Goal: Task Accomplishment & Management: Manage account settings

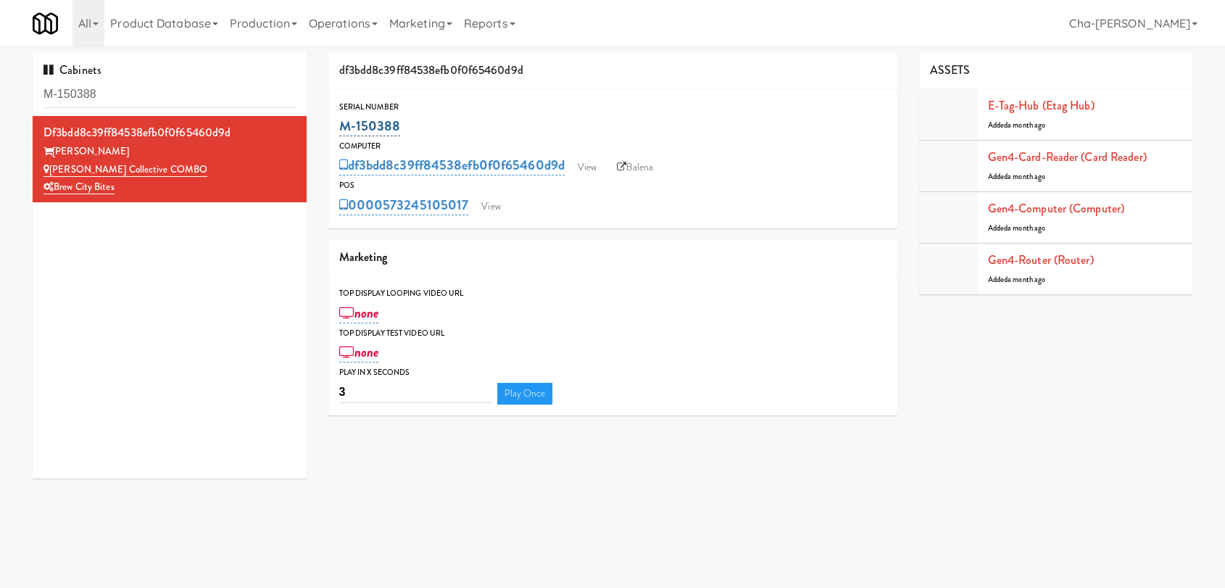
drag, startPoint x: 0, startPoint y: 0, endPoint x: 342, endPoint y: 129, distance: 365.8
click at [342, 129] on div "M-150388" at bounding box center [612, 126] width 547 height 25
copy link "M-150388"
click at [591, 169] on link "View" at bounding box center [587, 168] width 33 height 22
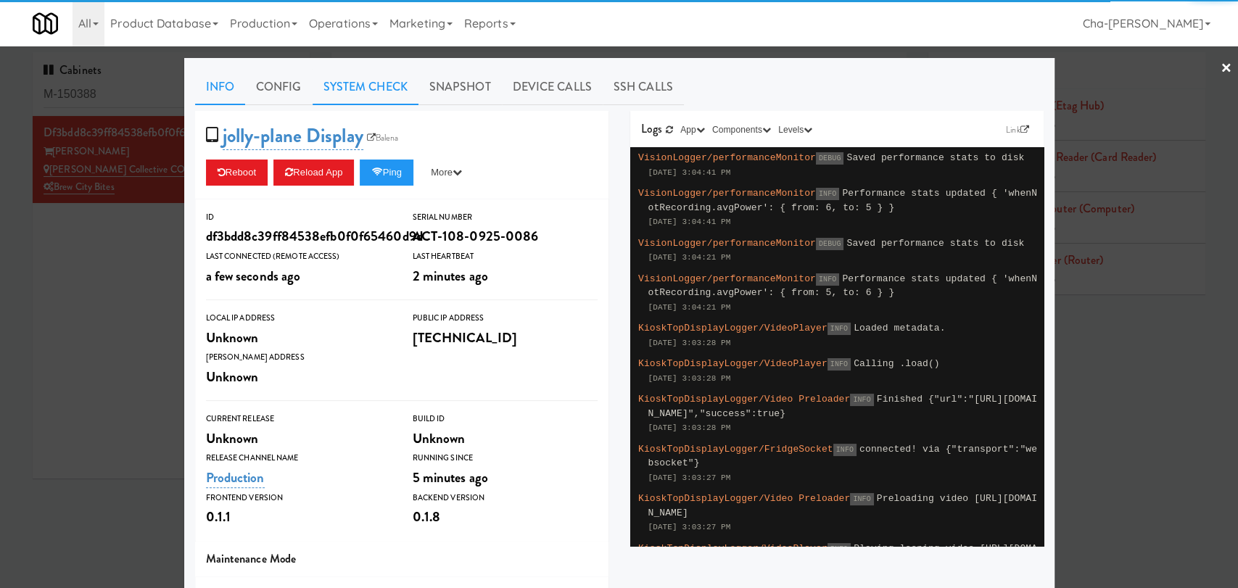
click at [350, 91] on link "System Check" at bounding box center [366, 87] width 106 height 36
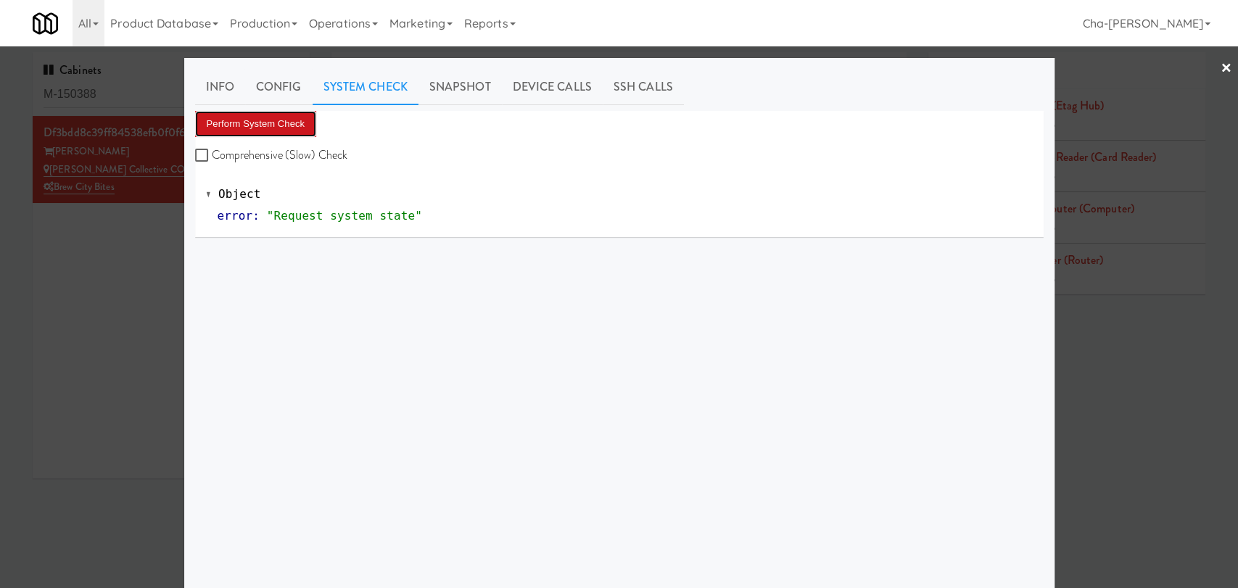
click at [266, 119] on button "Perform System Check" at bounding box center [256, 124] width 122 height 26
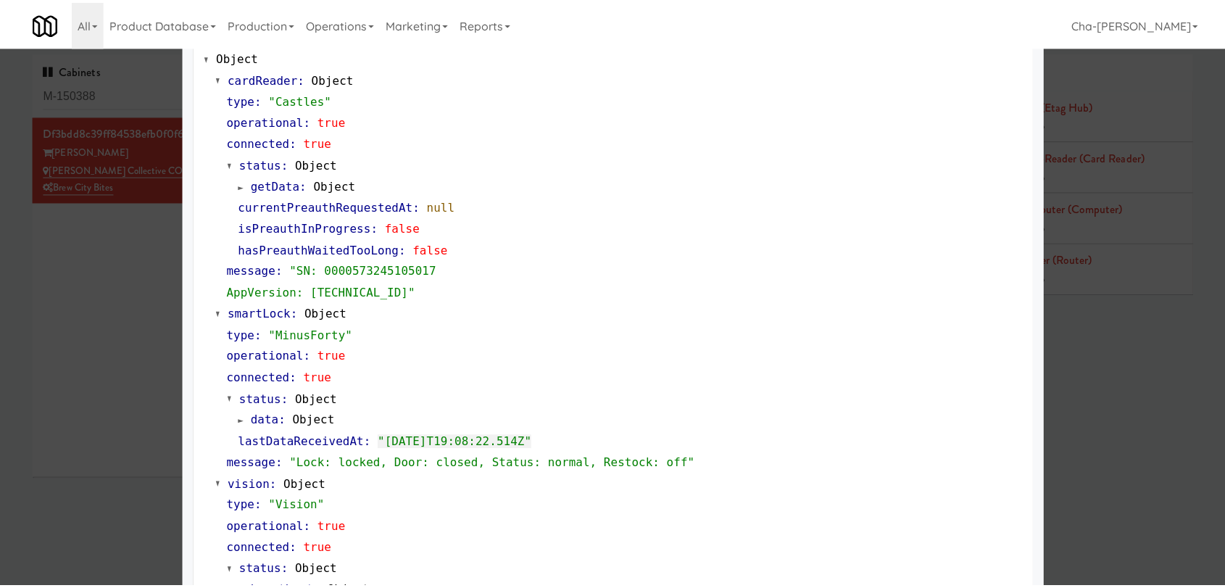
scroll to position [135, 0]
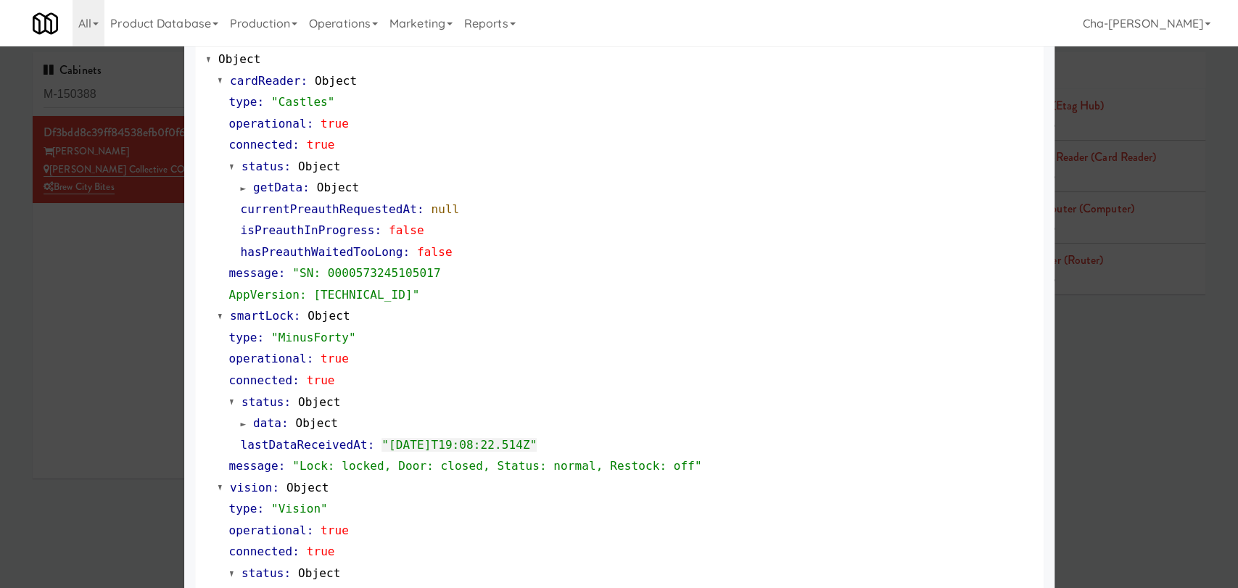
click at [137, 332] on div at bounding box center [619, 294] width 1238 height 588
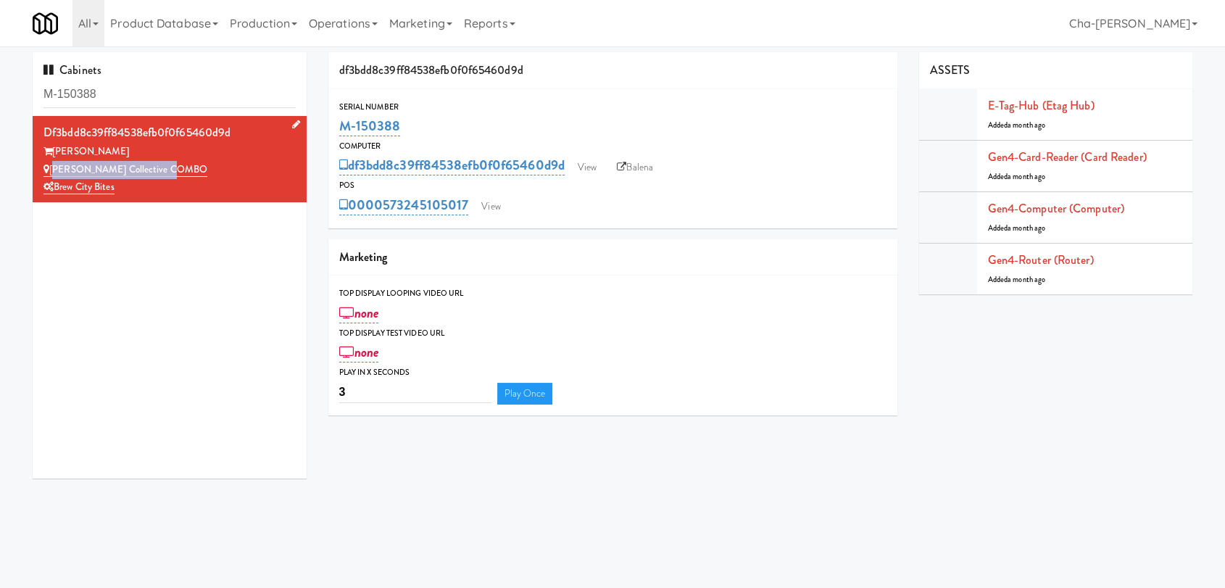
copy link "[PERSON_NAME] Collective COMBO"
drag, startPoint x: 179, startPoint y: 173, endPoint x: 50, endPoint y: 169, distance: 129.1
click at [50, 169] on div "[PERSON_NAME] Collective COMBO" at bounding box center [170, 170] width 252 height 18
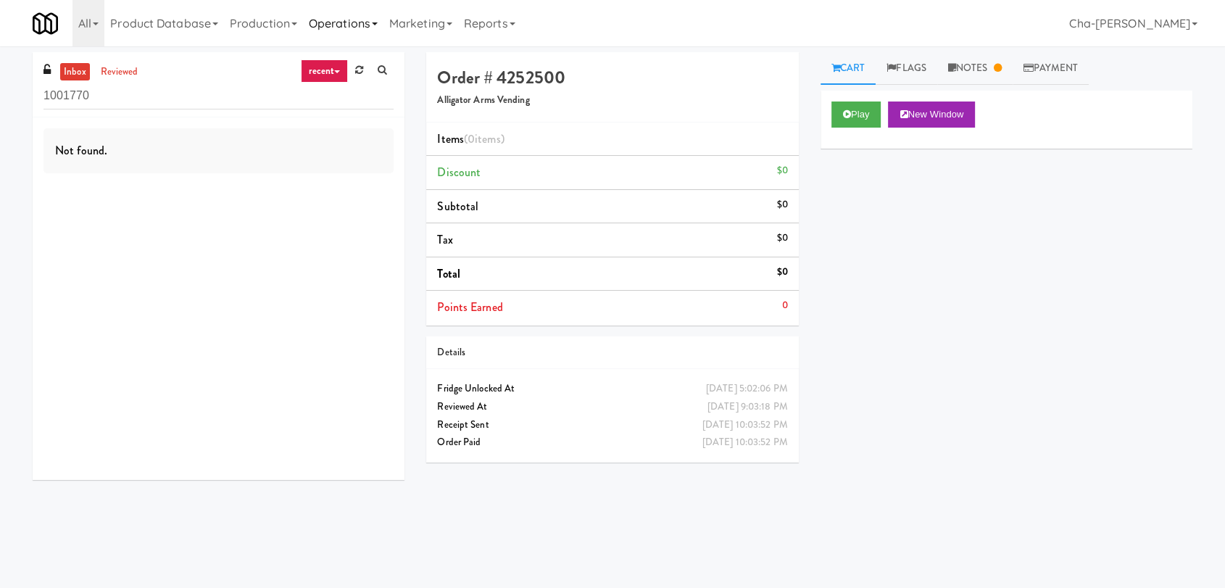
click at [354, 26] on link "Operations" at bounding box center [343, 23] width 80 height 46
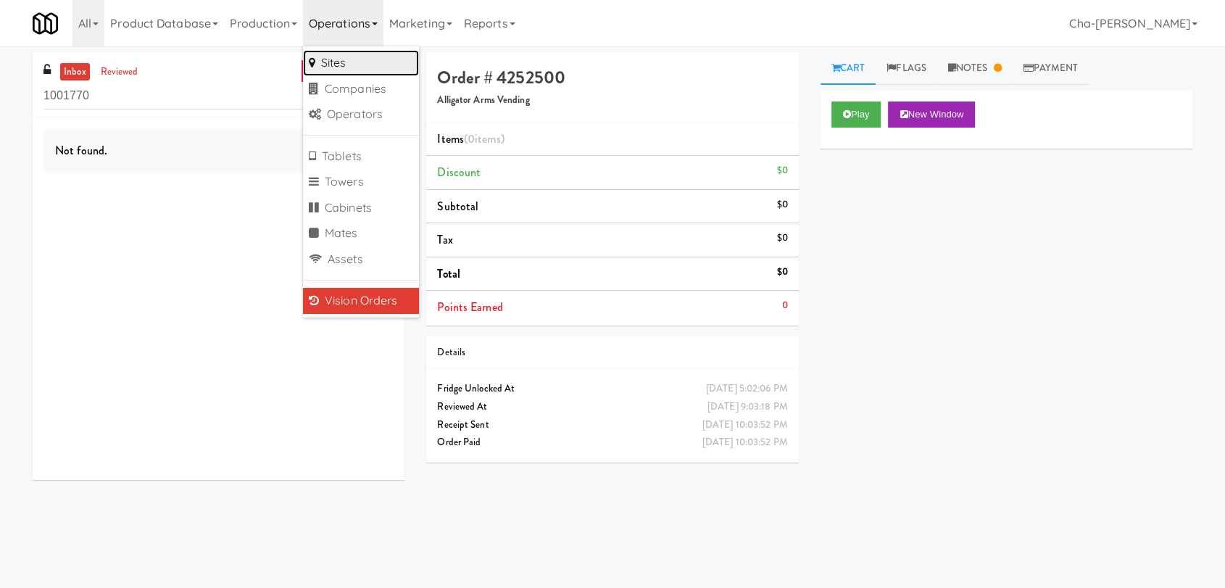
click at [344, 60] on link "Sites" at bounding box center [361, 63] width 116 height 26
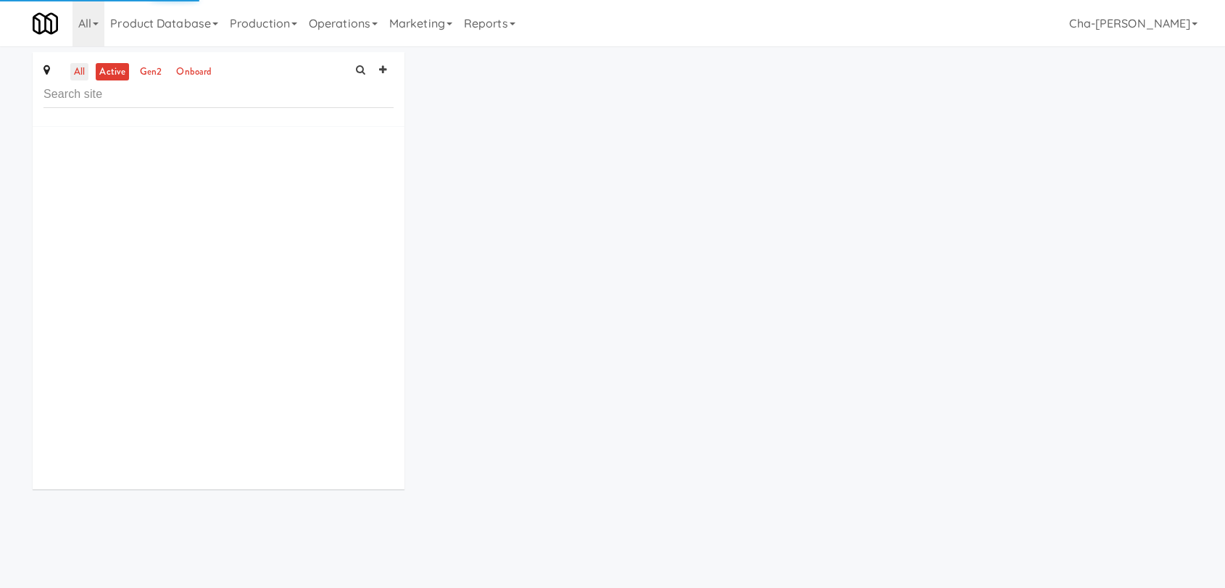
click at [78, 74] on link "all" at bounding box center [79, 72] width 18 height 18
click at [82, 93] on input "text" at bounding box center [219, 94] width 350 height 27
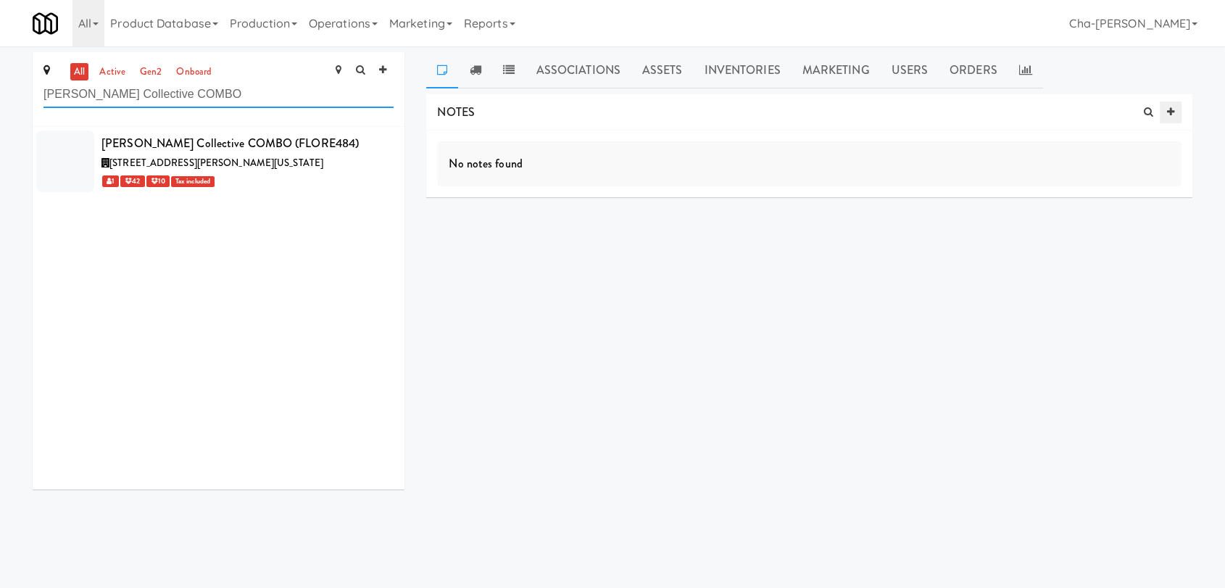
type input "[PERSON_NAME] Collective COMBO"
click at [1174, 106] on link at bounding box center [1171, 113] width 22 height 22
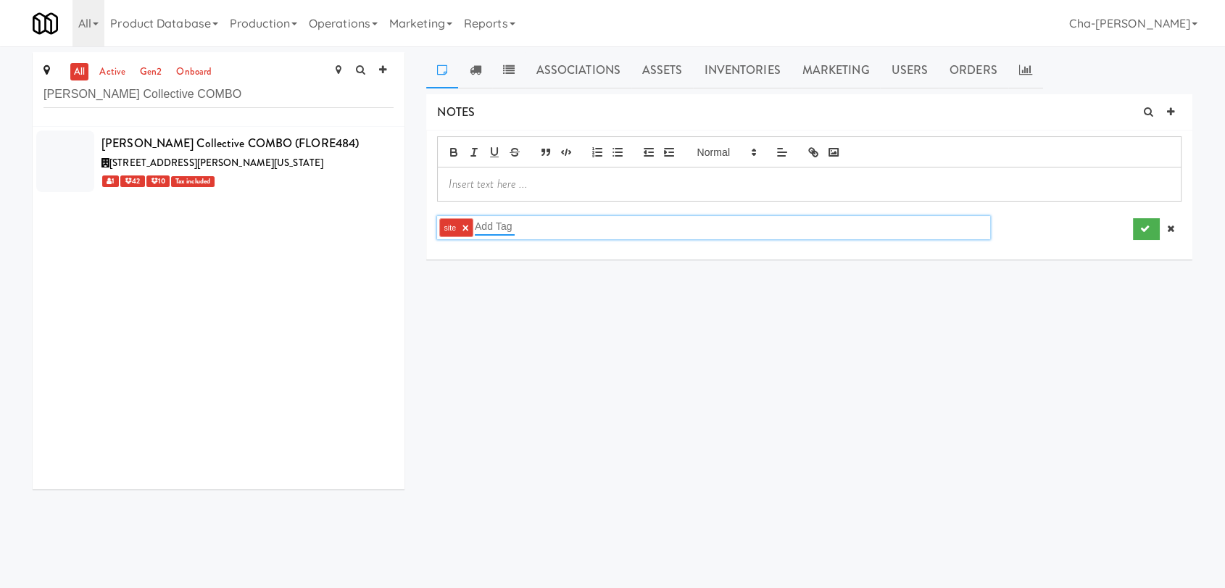
click at [492, 226] on input "text" at bounding box center [495, 226] width 40 height 19
type input "network"
click at [1139, 233] on button "submit" at bounding box center [1146, 229] width 27 height 22
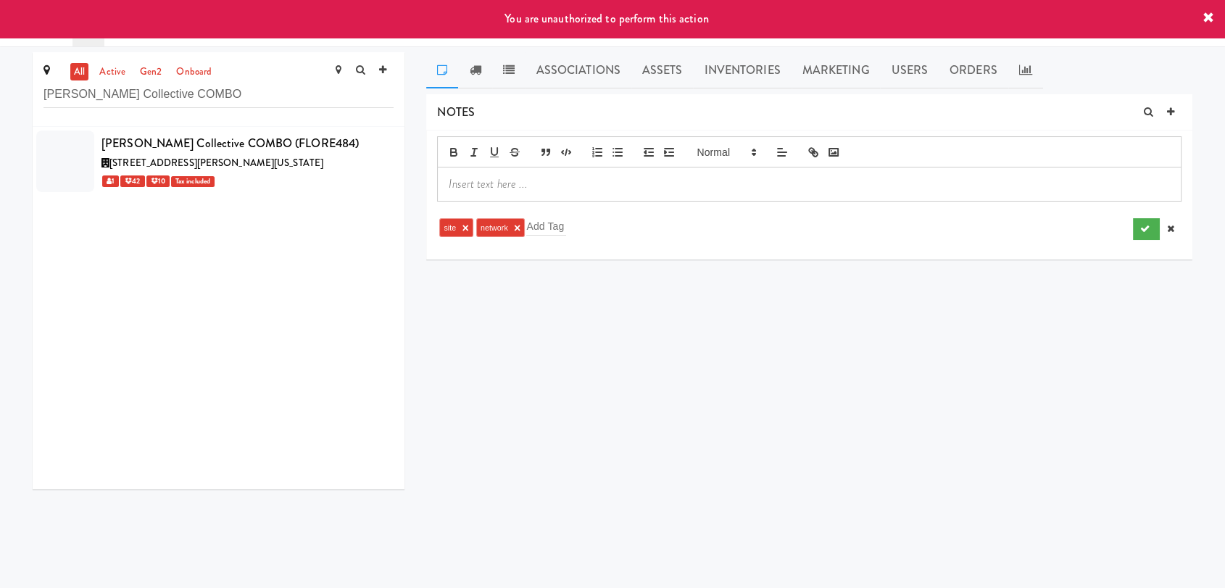
click at [551, 186] on p at bounding box center [810, 184] width 722 height 16
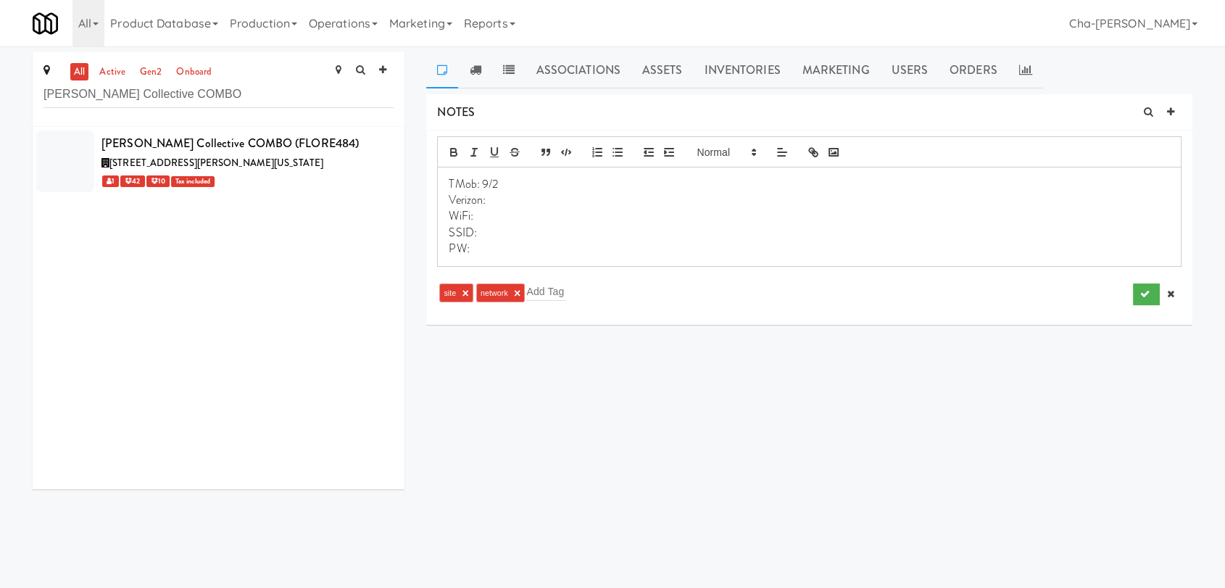
click at [452, 176] on span "TMob: 9/2" at bounding box center [473, 183] width 49 height 17
drag, startPoint x: 448, startPoint y: 181, endPoint x: 518, endPoint y: 186, distance: 69.8
click at [518, 186] on div "TMob: 9/2 Verizon: WiFi: SSID: PW:" at bounding box center [809, 217] width 743 height 99
click at [493, 200] on p "Verizon:" at bounding box center [810, 200] width 722 height 16
click at [614, 241] on p "PW:" at bounding box center [810, 249] width 722 height 16
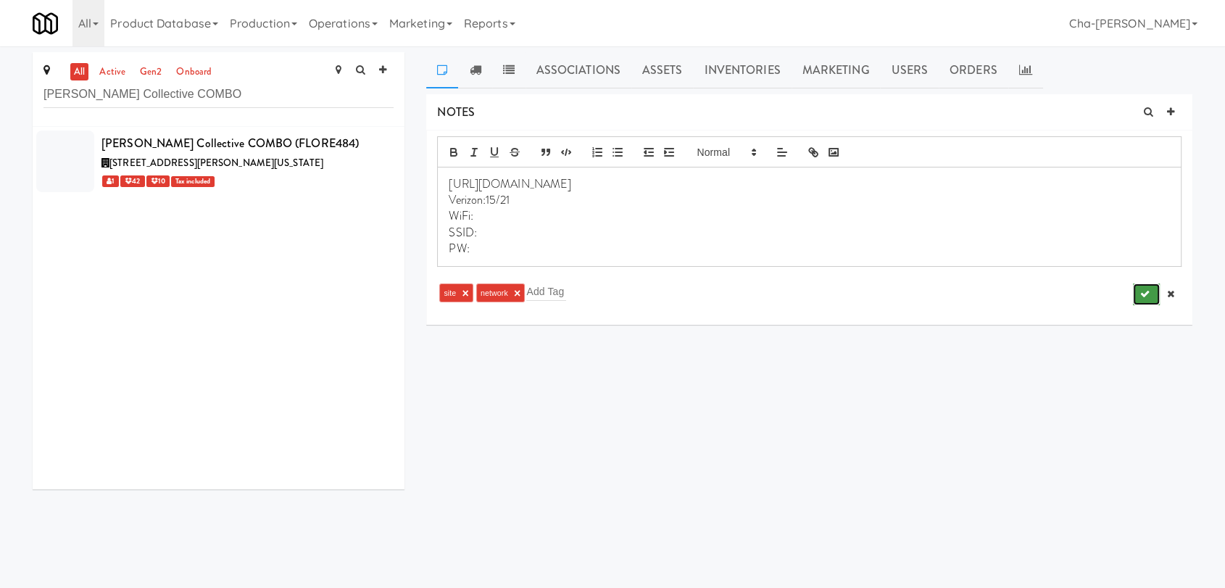
click at [1141, 292] on icon "submit" at bounding box center [1145, 293] width 9 height 9
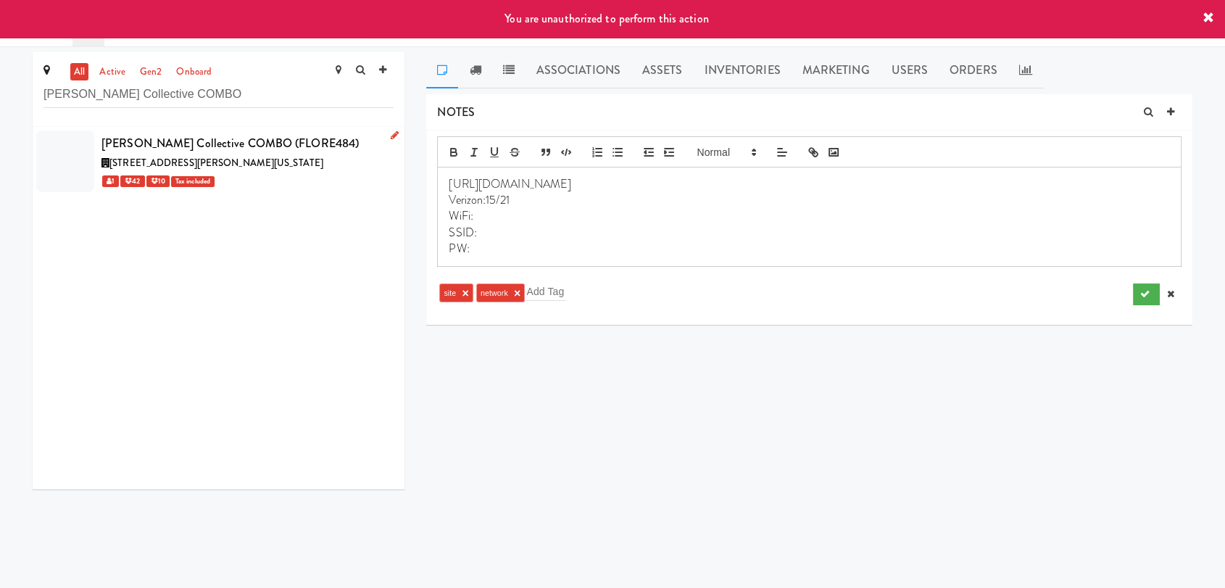
click at [385, 132] on link at bounding box center [392, 136] width 14 height 18
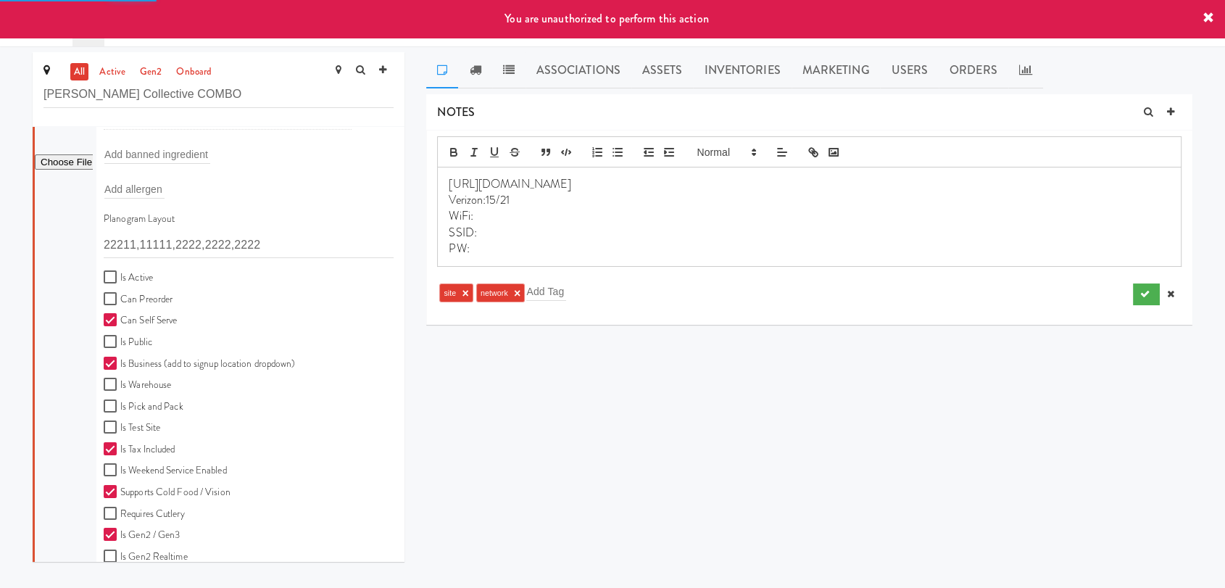
scroll to position [322, 0]
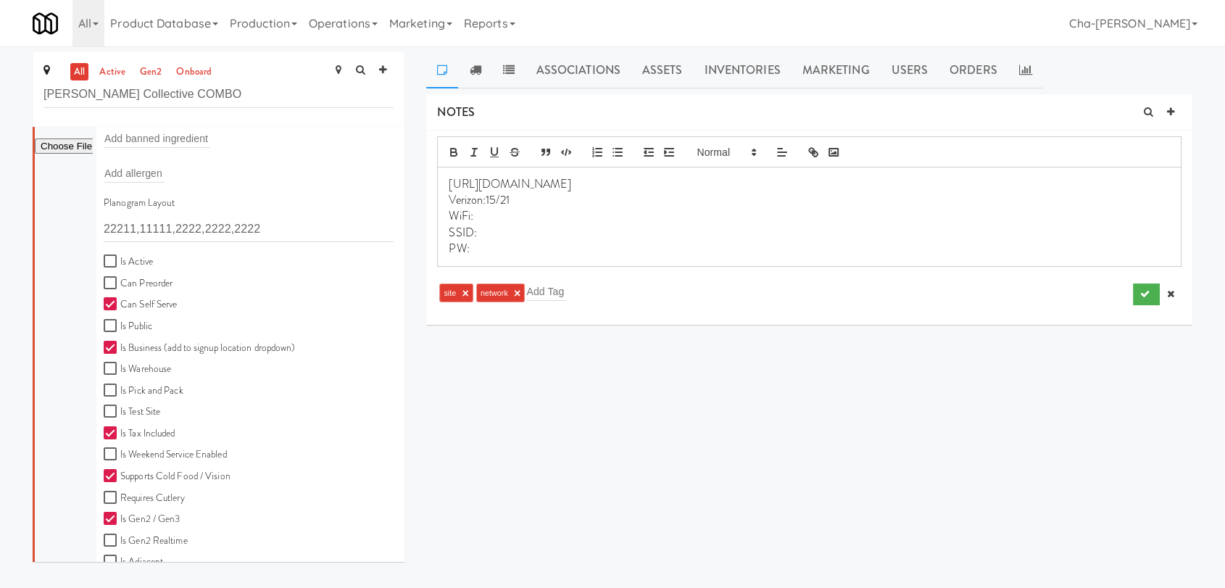
click at [136, 253] on label "Is Active" at bounding box center [128, 262] width 49 height 18
click at [120, 256] on input "Is Active" at bounding box center [112, 262] width 17 height 12
checkbox input "true"
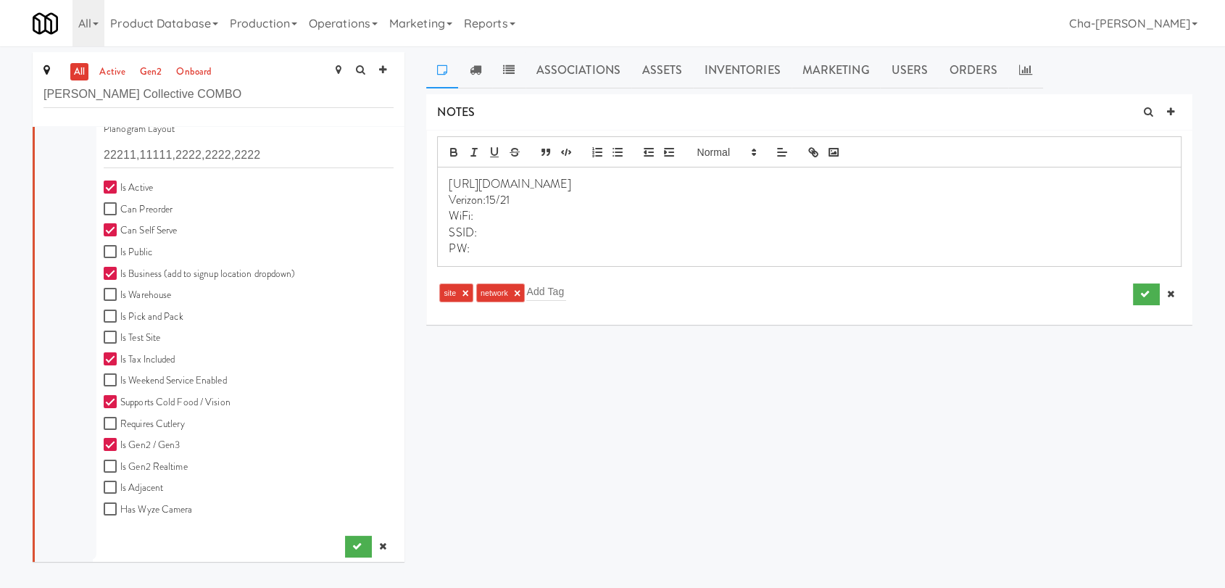
scroll to position [402, 0]
click at [345, 547] on button "submit" at bounding box center [358, 541] width 27 height 22
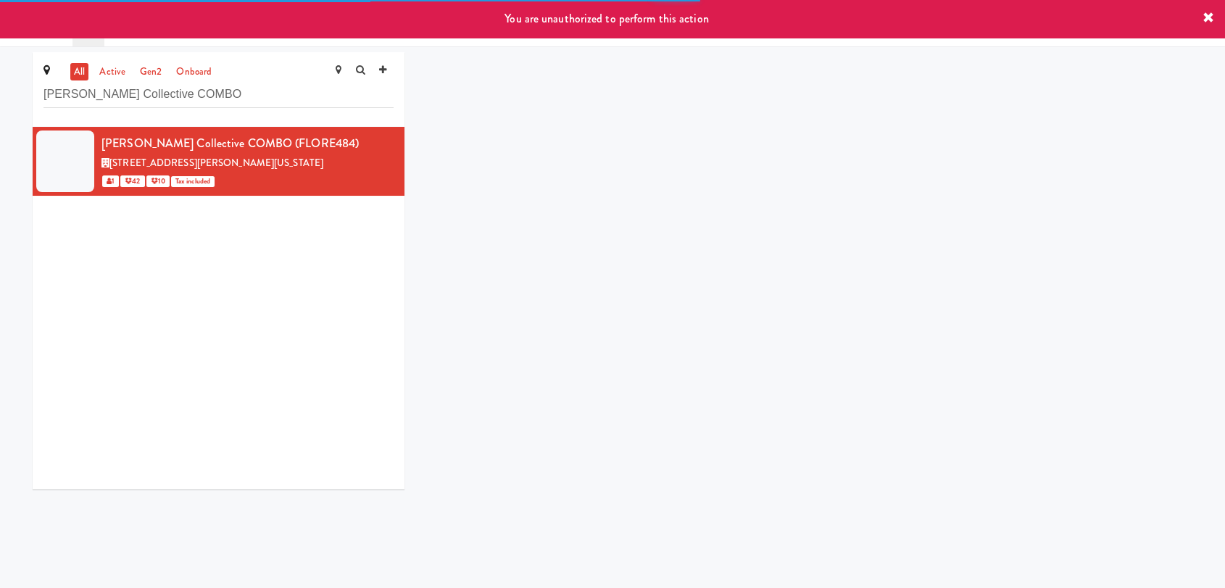
click at [363, 20] on div "You are unauthorized to perform this action" at bounding box center [612, 19] width 1225 height 38
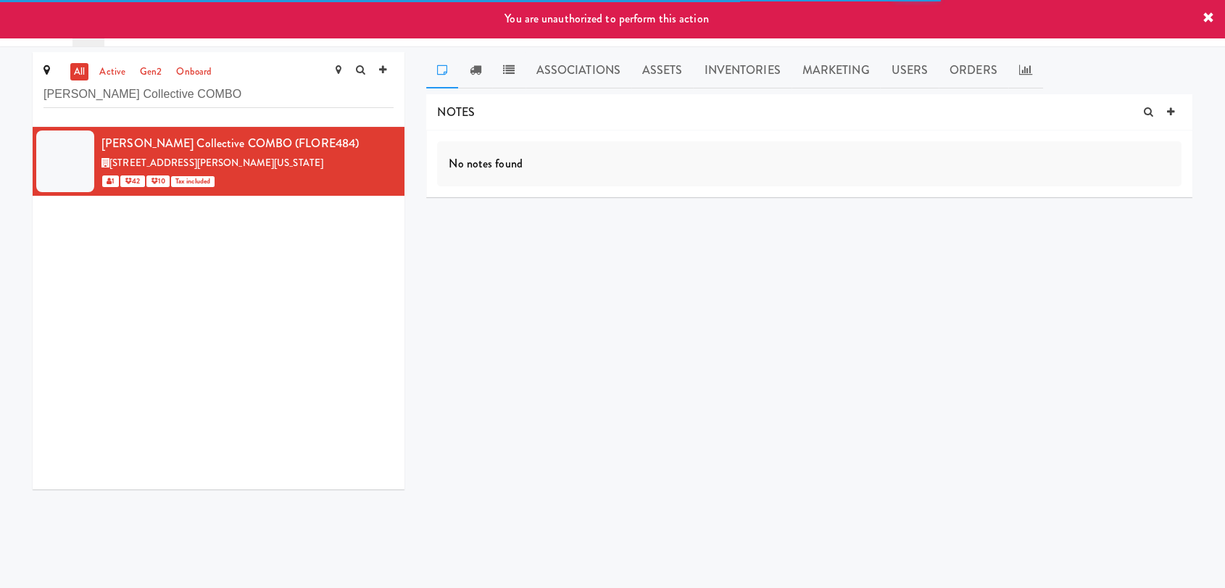
click at [1210, 13] on icon at bounding box center [1209, 18] width 12 height 12
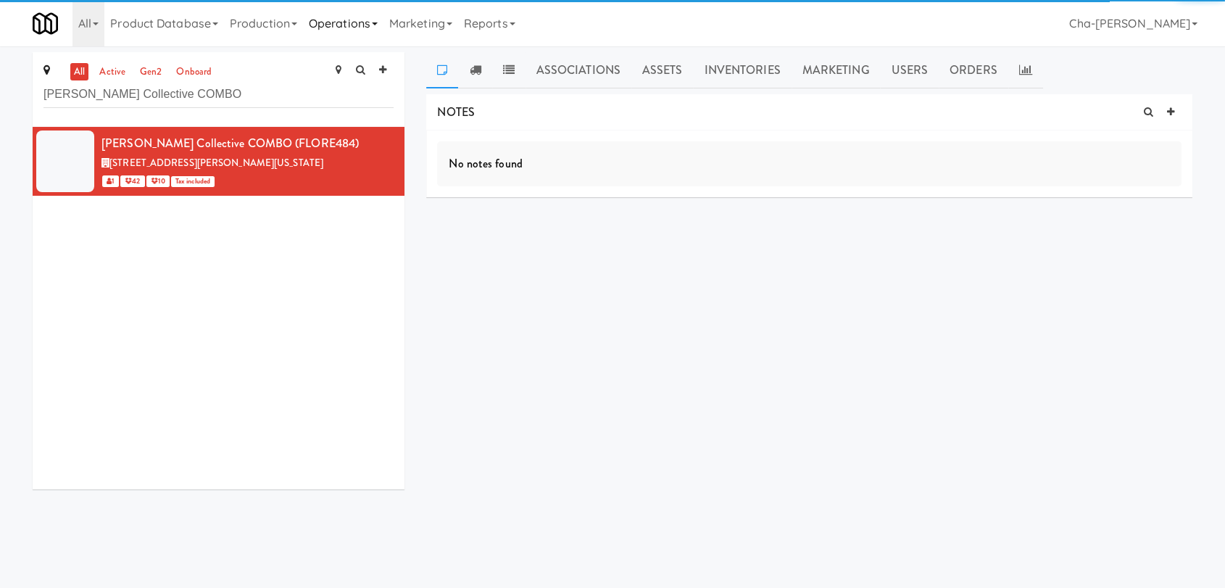
click at [334, 12] on link "Operations" at bounding box center [343, 23] width 80 height 46
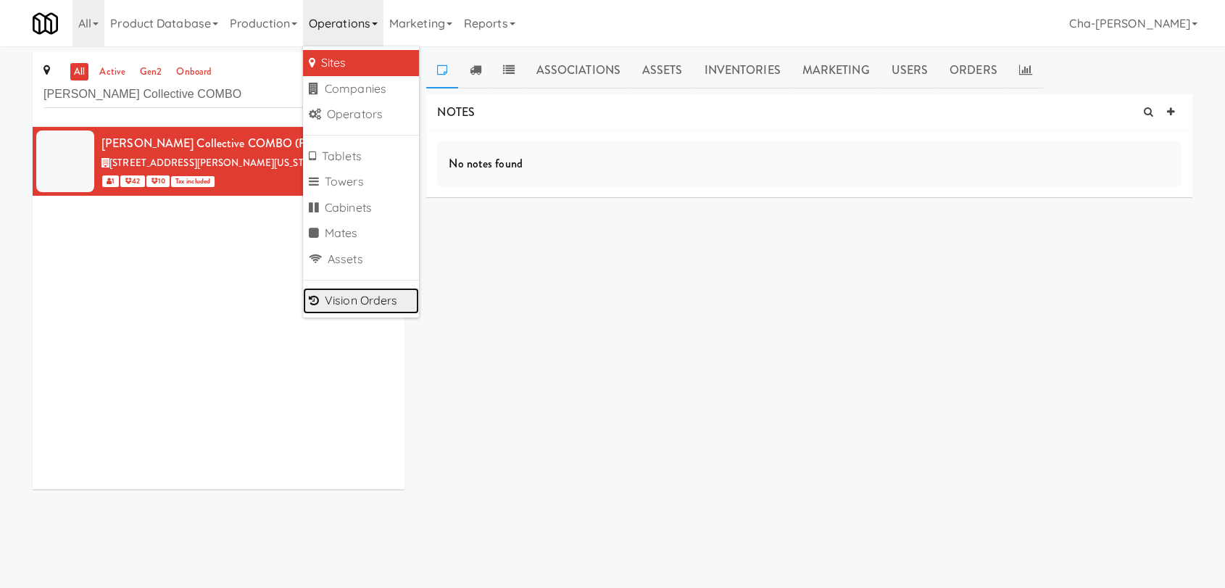
click at [366, 309] on link "Vision Orders" at bounding box center [361, 301] width 116 height 26
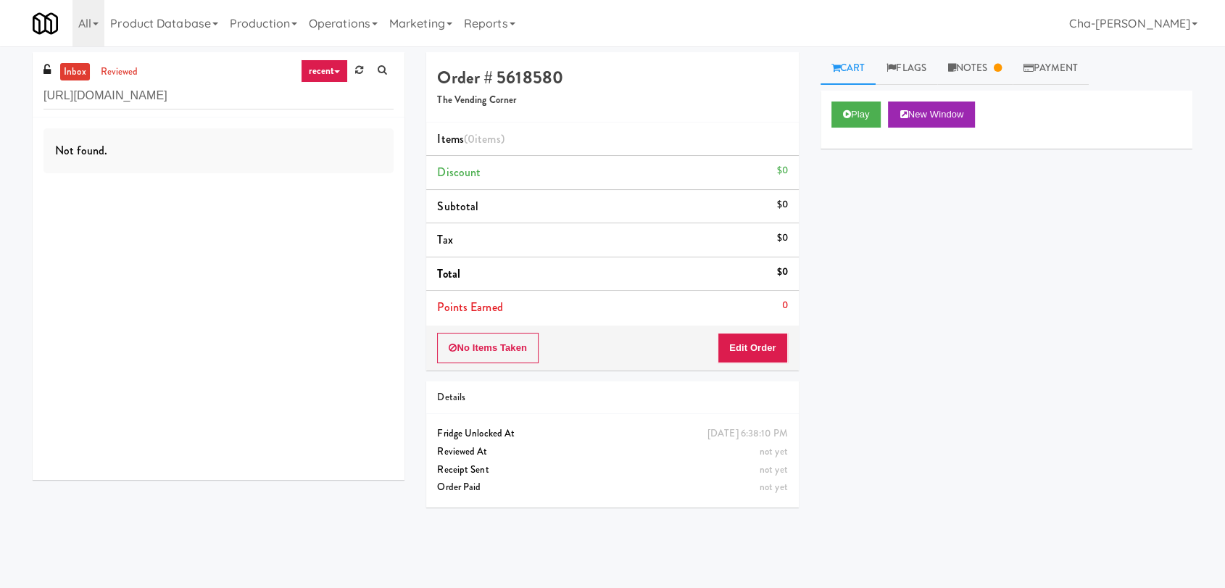
click at [169, 91] on input "[URL][DOMAIN_NAME]" at bounding box center [219, 96] width 350 height 27
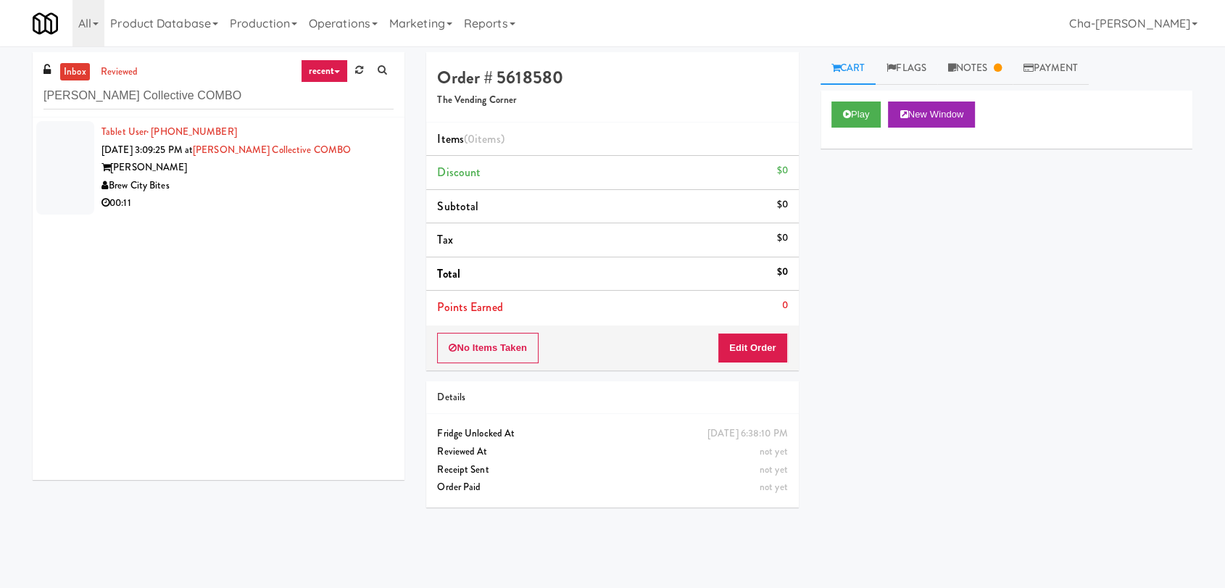
type input "[PERSON_NAME] Collective COMBO"
click at [314, 170] on div "[PERSON_NAME]" at bounding box center [248, 168] width 292 height 18
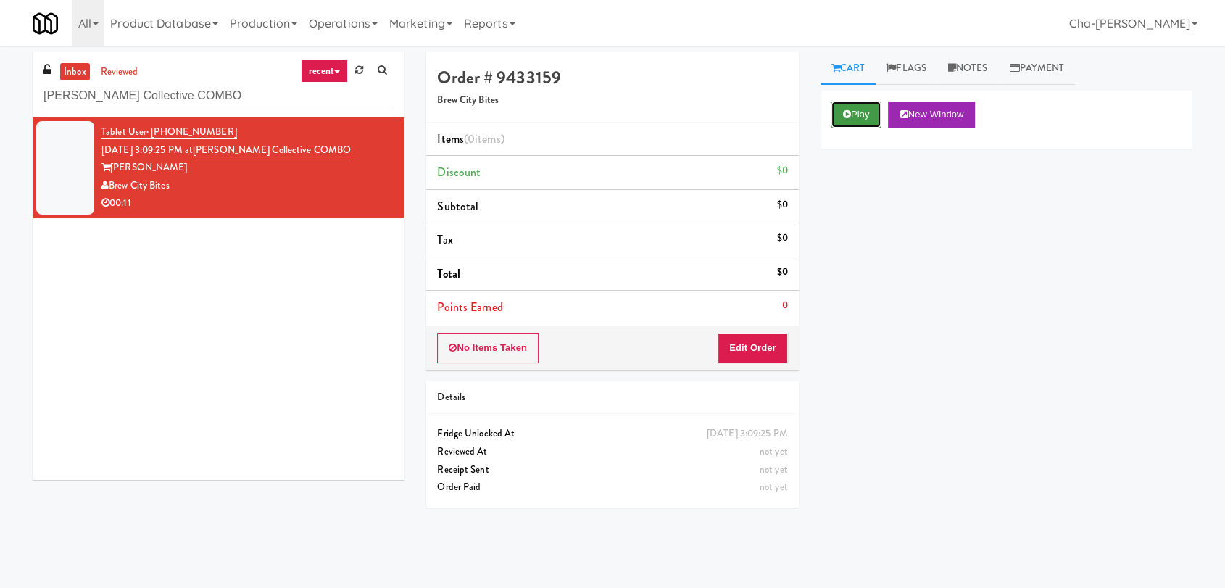
click at [865, 112] on button "Play" at bounding box center [857, 115] width 50 height 26
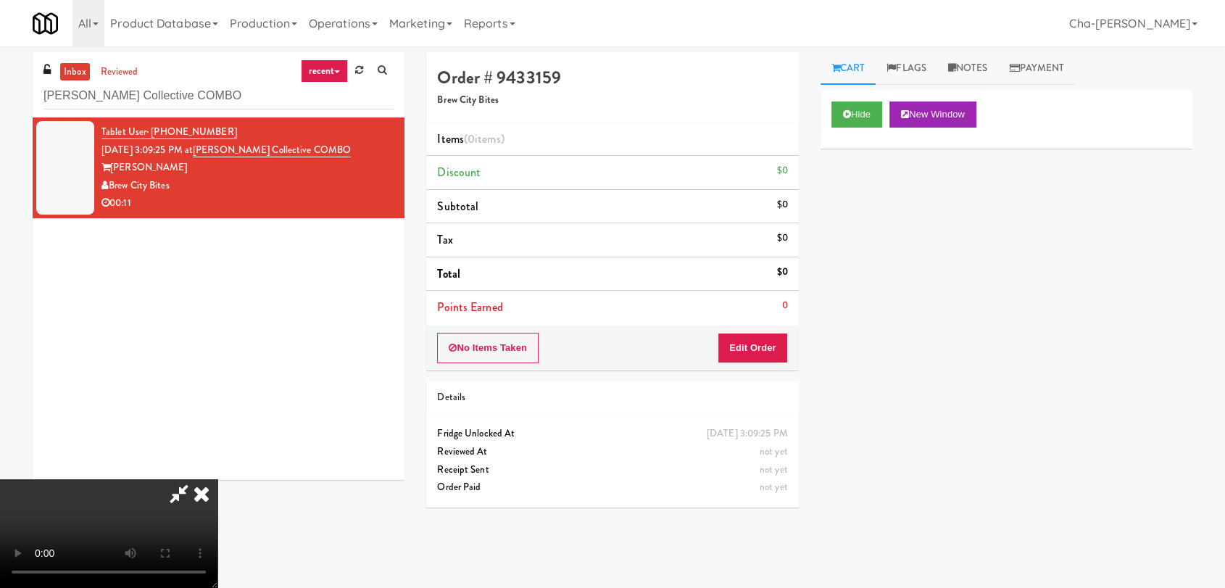
click at [218, 479] on icon at bounding box center [202, 493] width 32 height 29
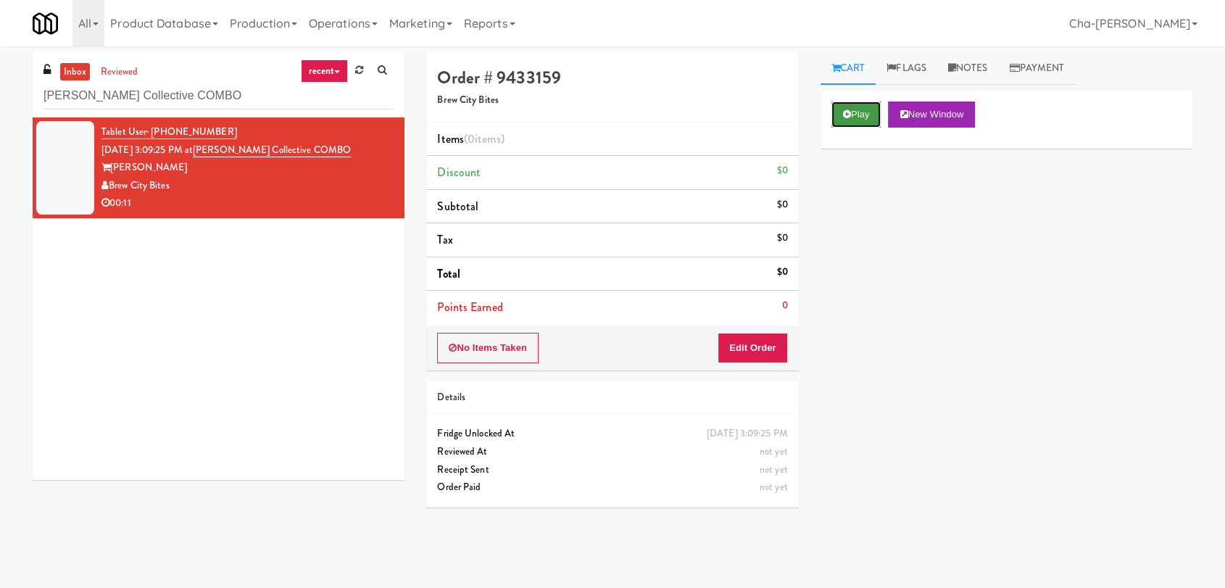
click at [864, 109] on button "Play" at bounding box center [857, 115] width 50 height 26
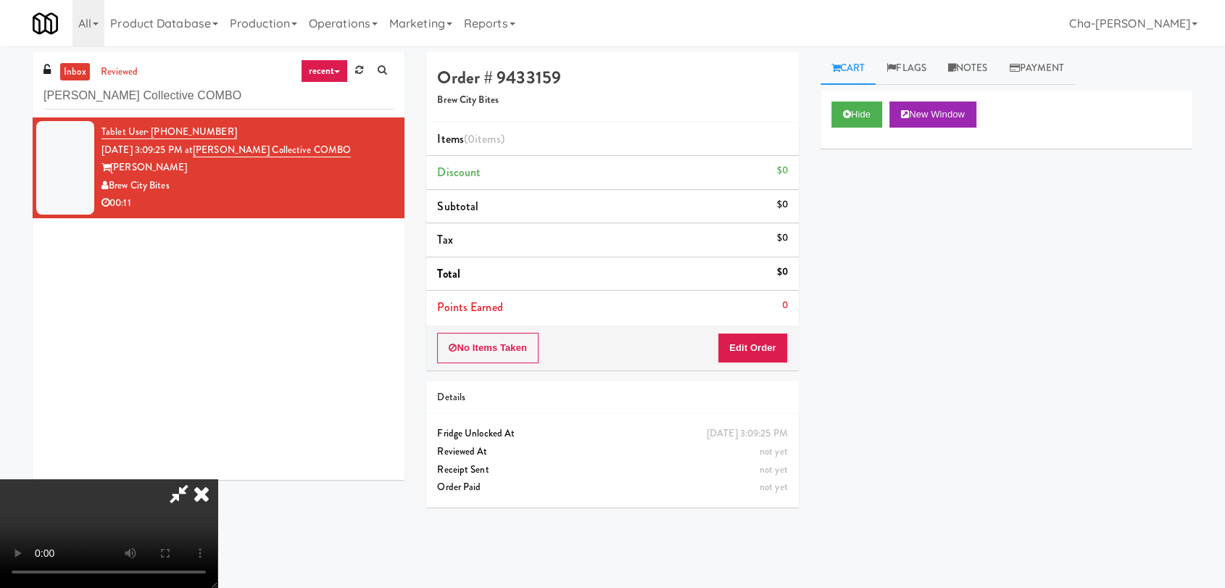
click at [218, 479] on icon at bounding box center [202, 493] width 32 height 29
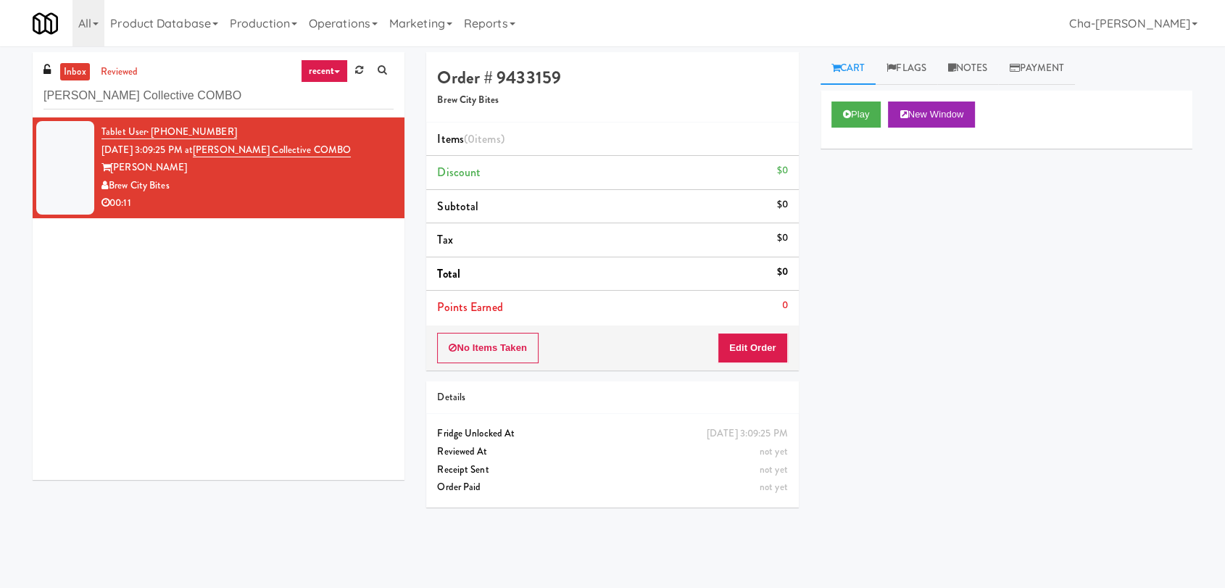
click at [707, 83] on h4 "Order # 9433159" at bounding box center [612, 77] width 350 height 19
